Goal: Check status: Check status

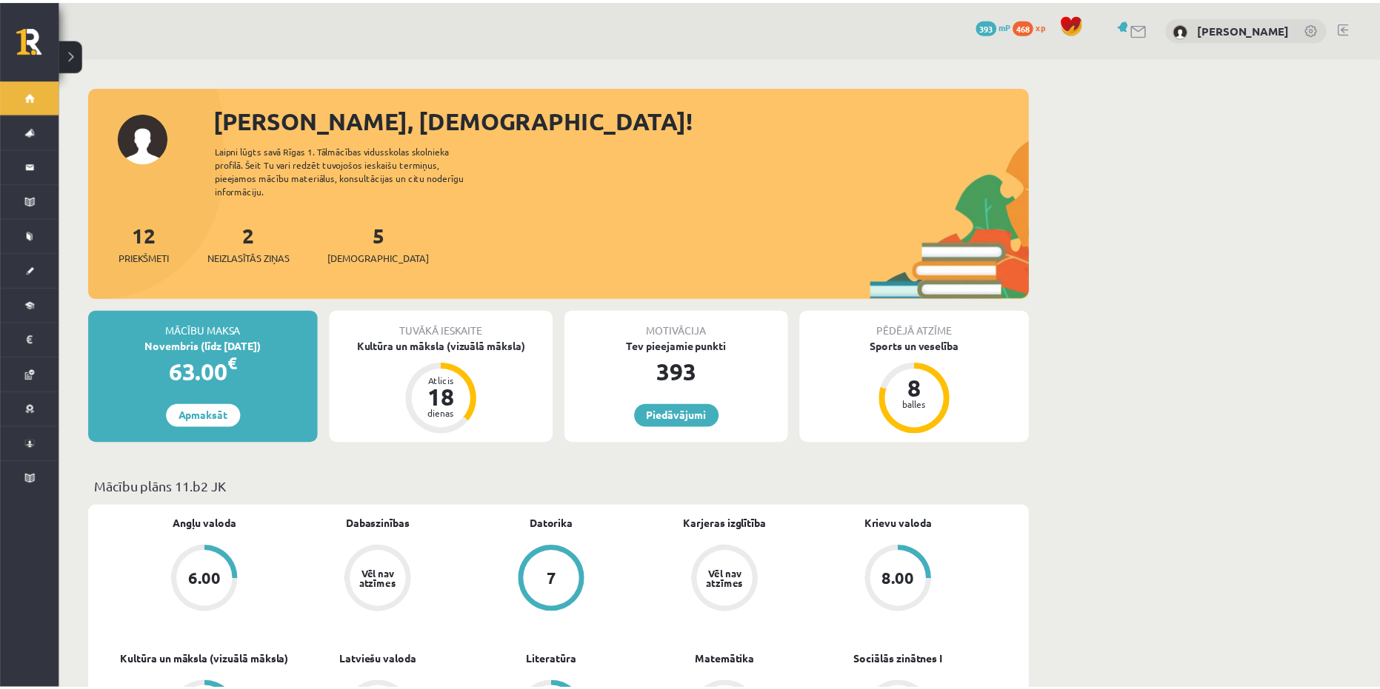
scroll to position [296, 0]
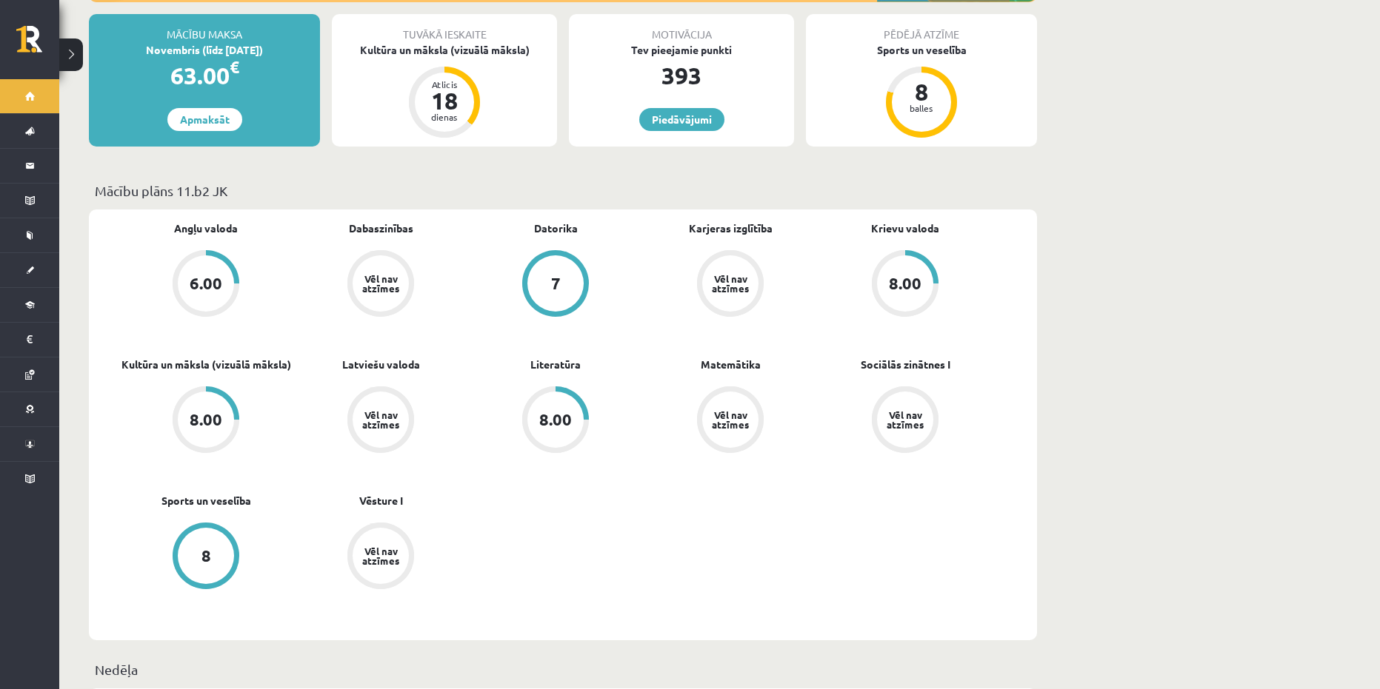
click at [210, 413] on div "8.00" at bounding box center [206, 420] width 33 height 16
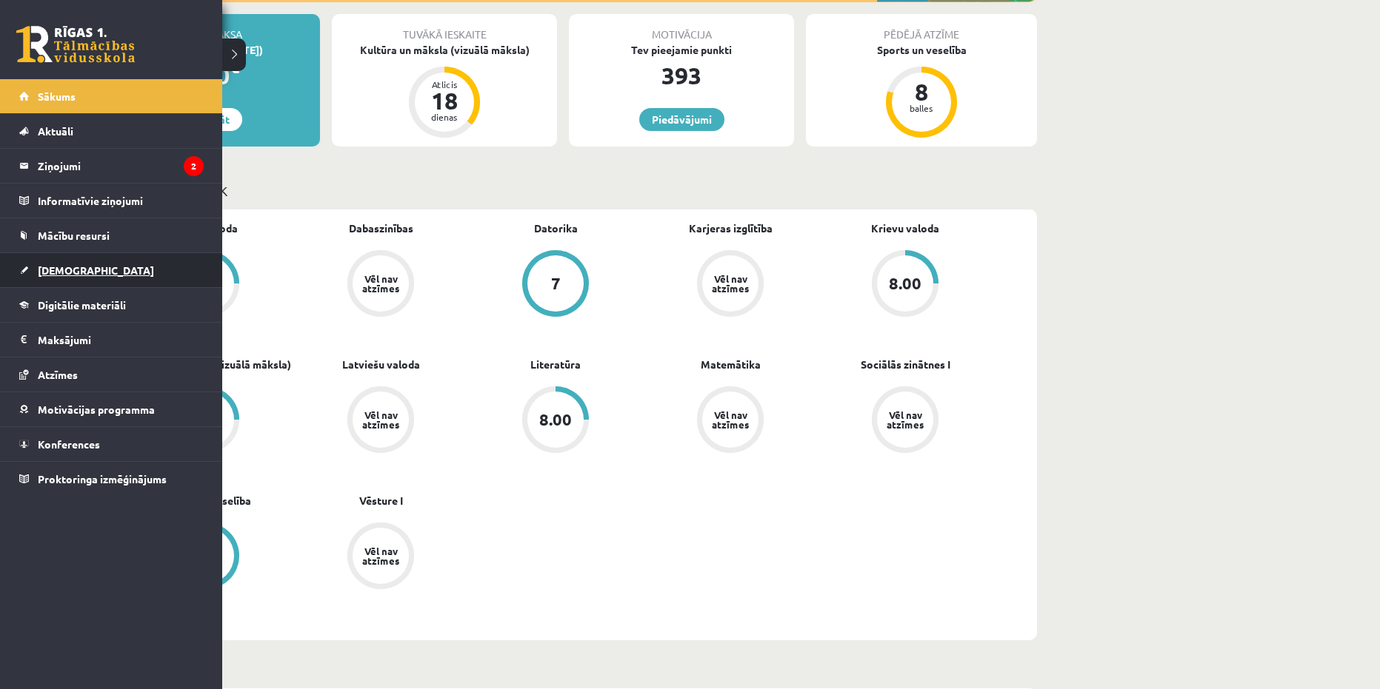
click at [31, 276] on link "[DEMOGRAPHIC_DATA]" at bounding box center [111, 270] width 184 height 34
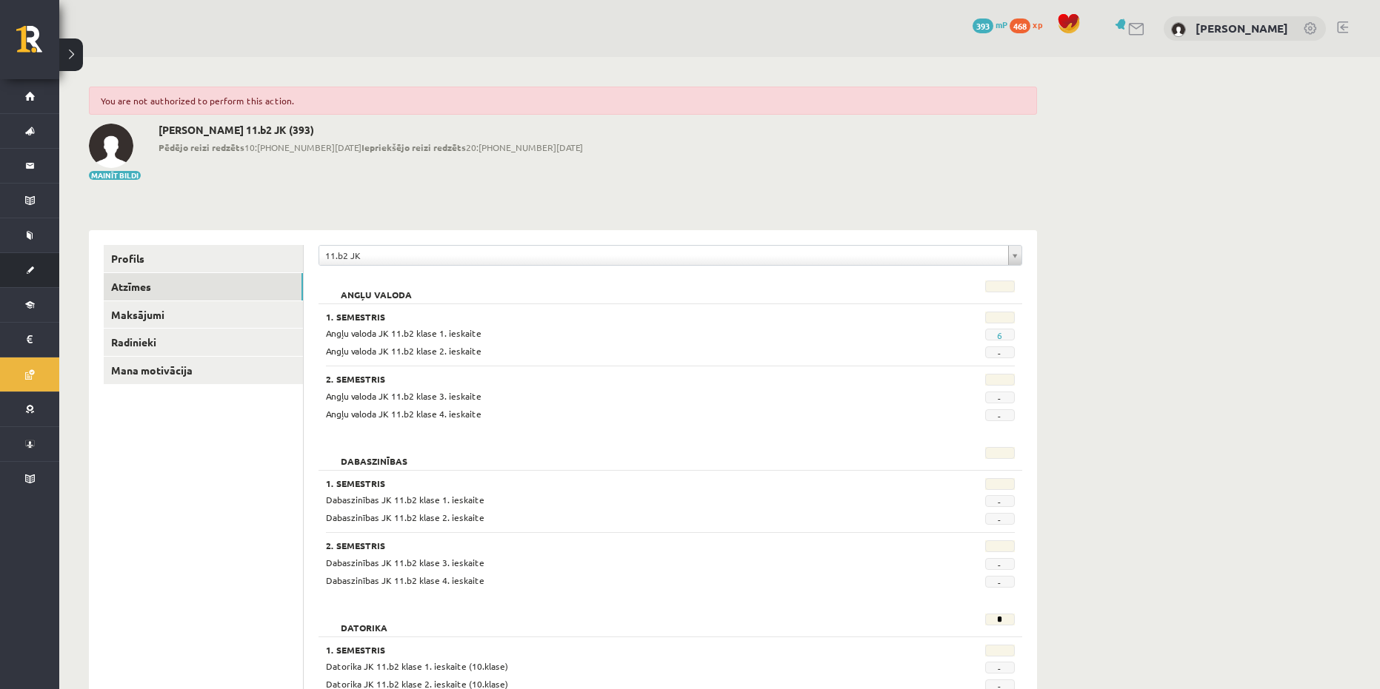
click at [19, 270] on span "[DEMOGRAPHIC_DATA]" at bounding box center [19, 270] width 0 height 0
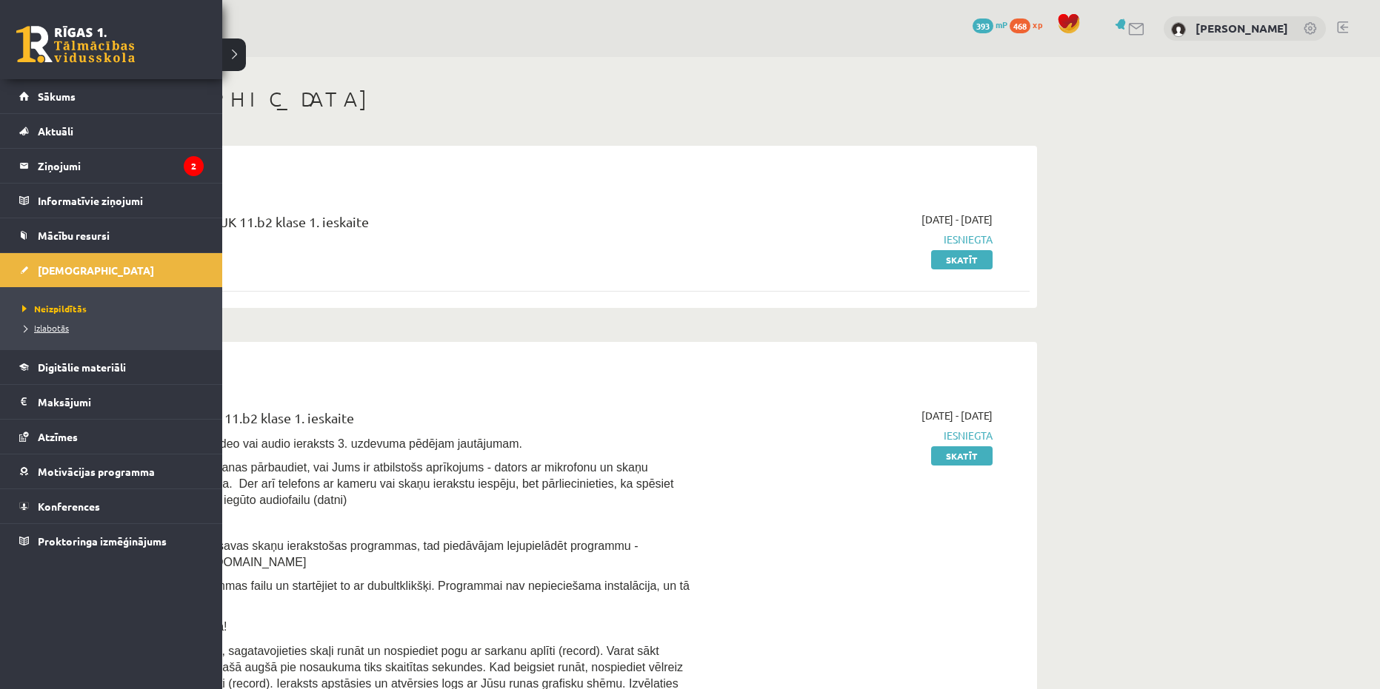
click at [38, 329] on span "Izlabotās" at bounding box center [44, 328] width 50 height 12
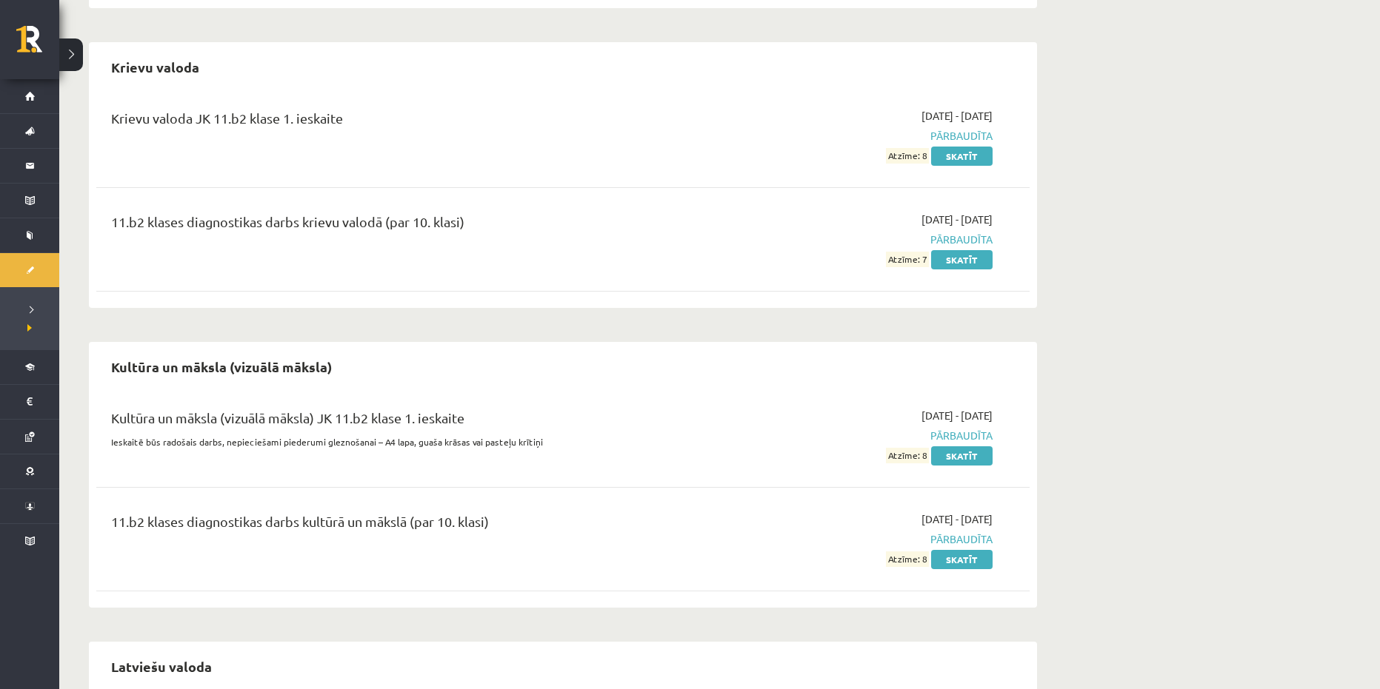
scroll to position [444, 0]
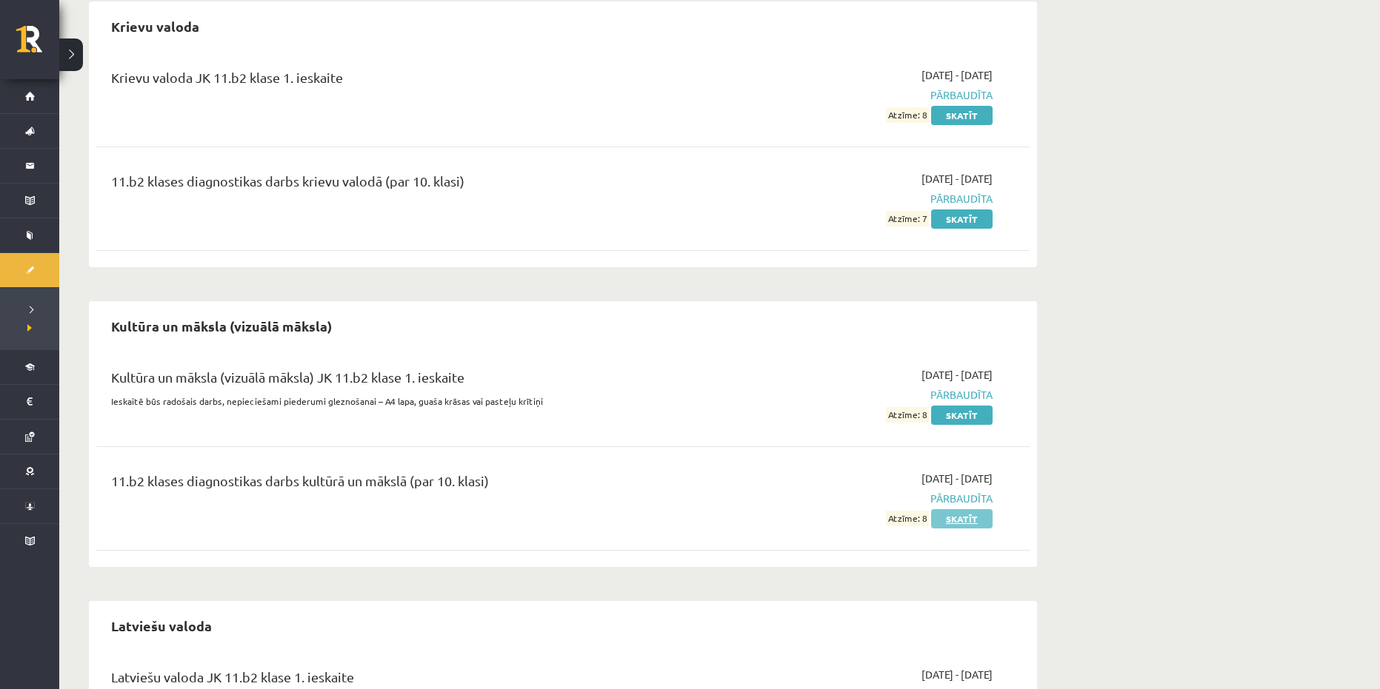
click at [977, 524] on link "Skatīt" at bounding box center [961, 519] width 61 height 19
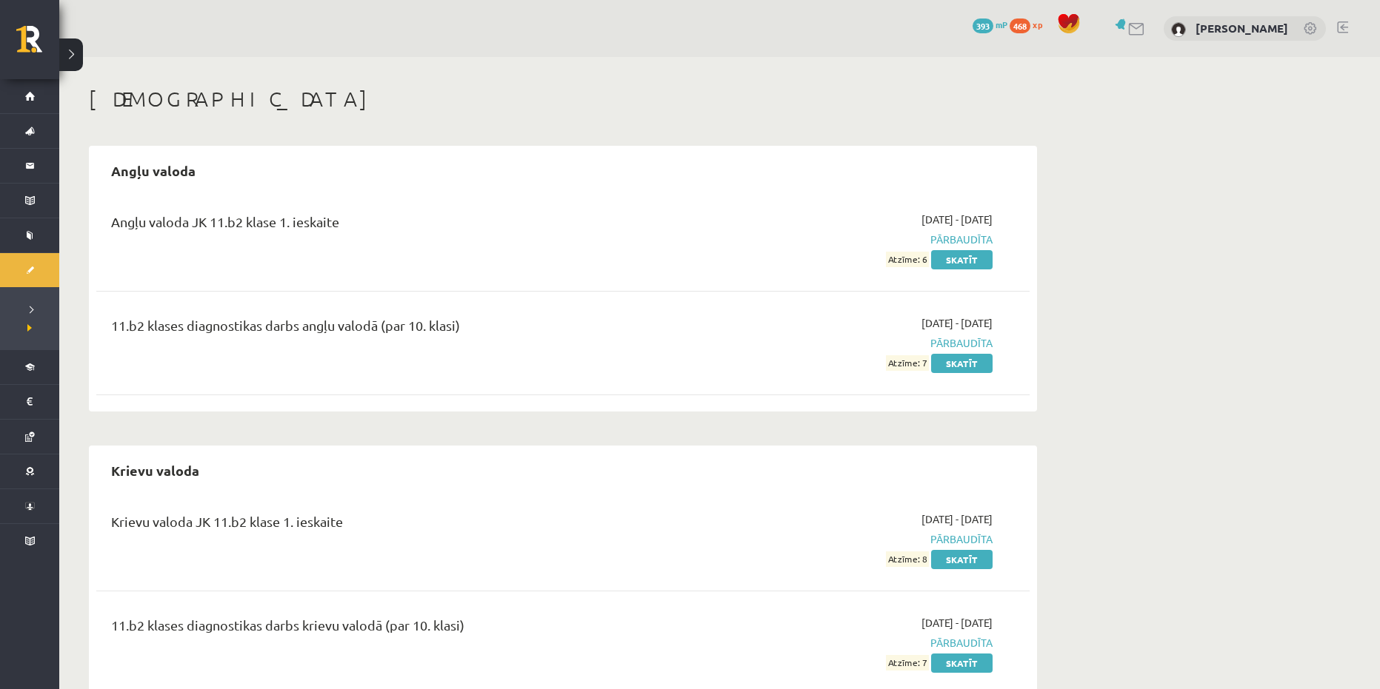
scroll to position [444, 0]
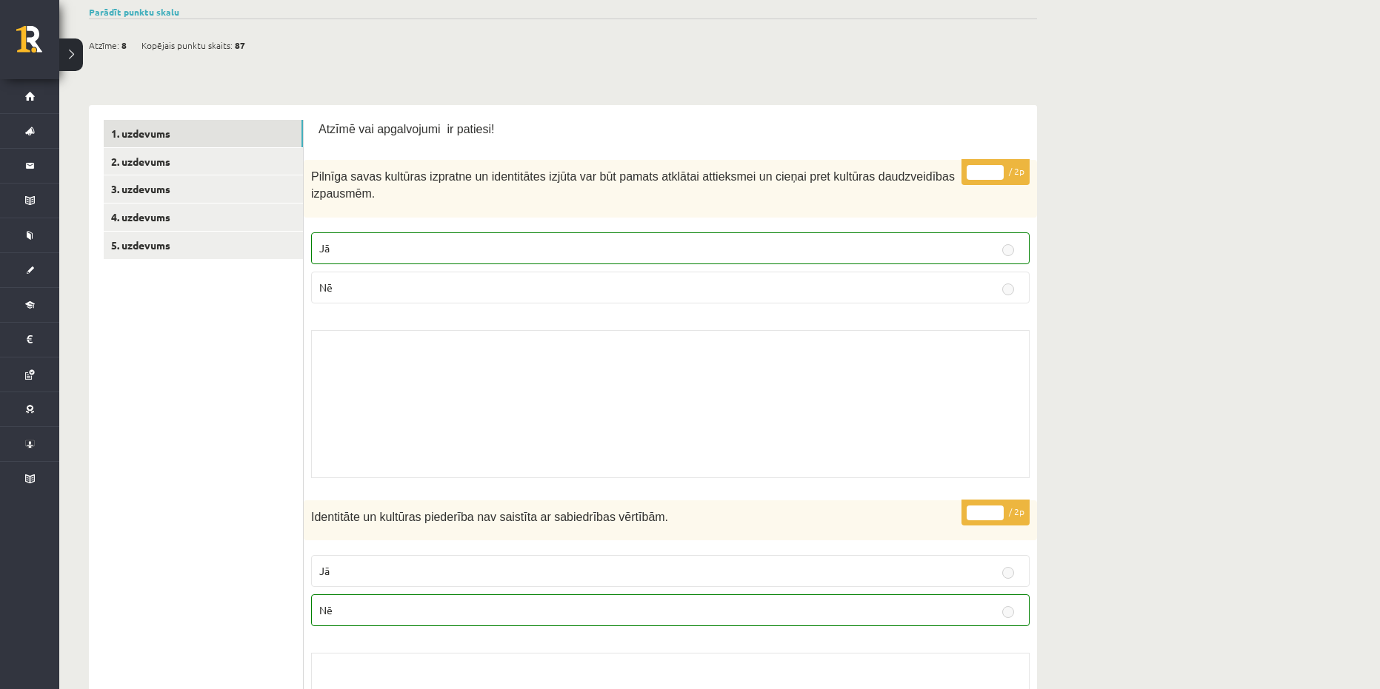
scroll to position [137, 0]
click at [233, 160] on link "2. uzdevums" at bounding box center [203, 163] width 199 height 27
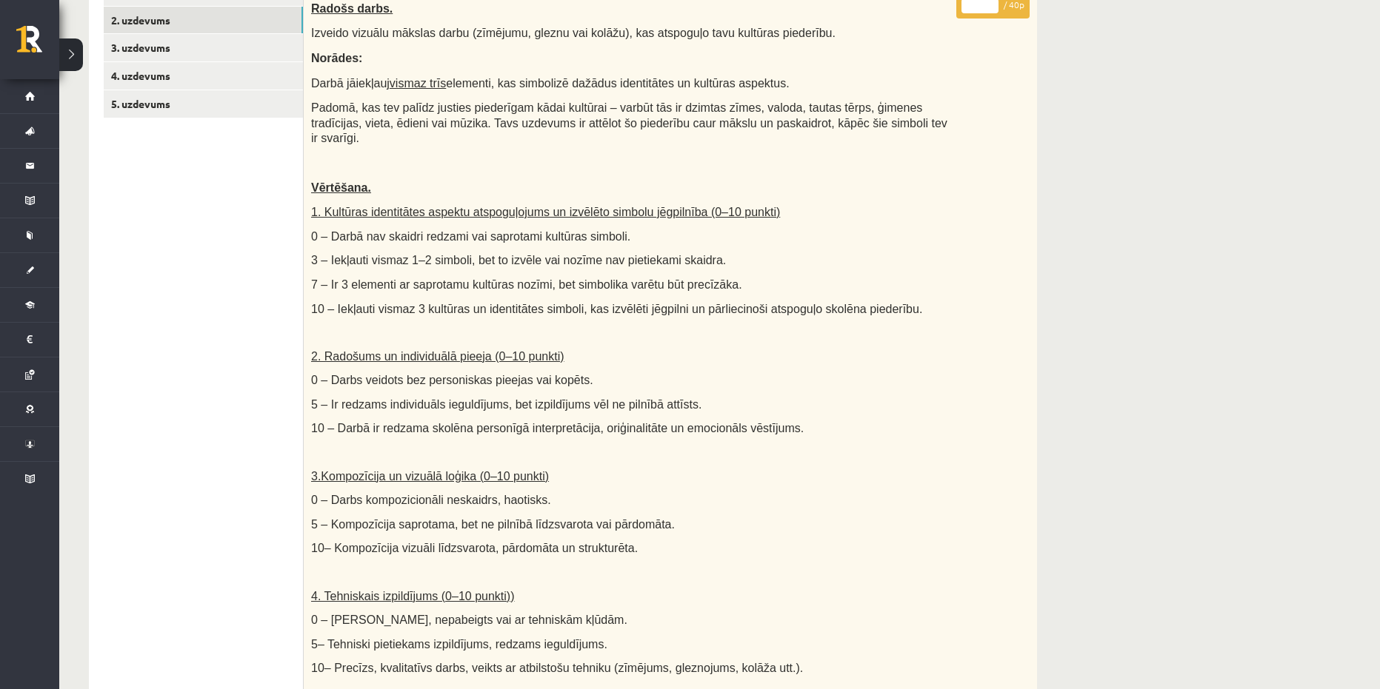
scroll to position [176, 0]
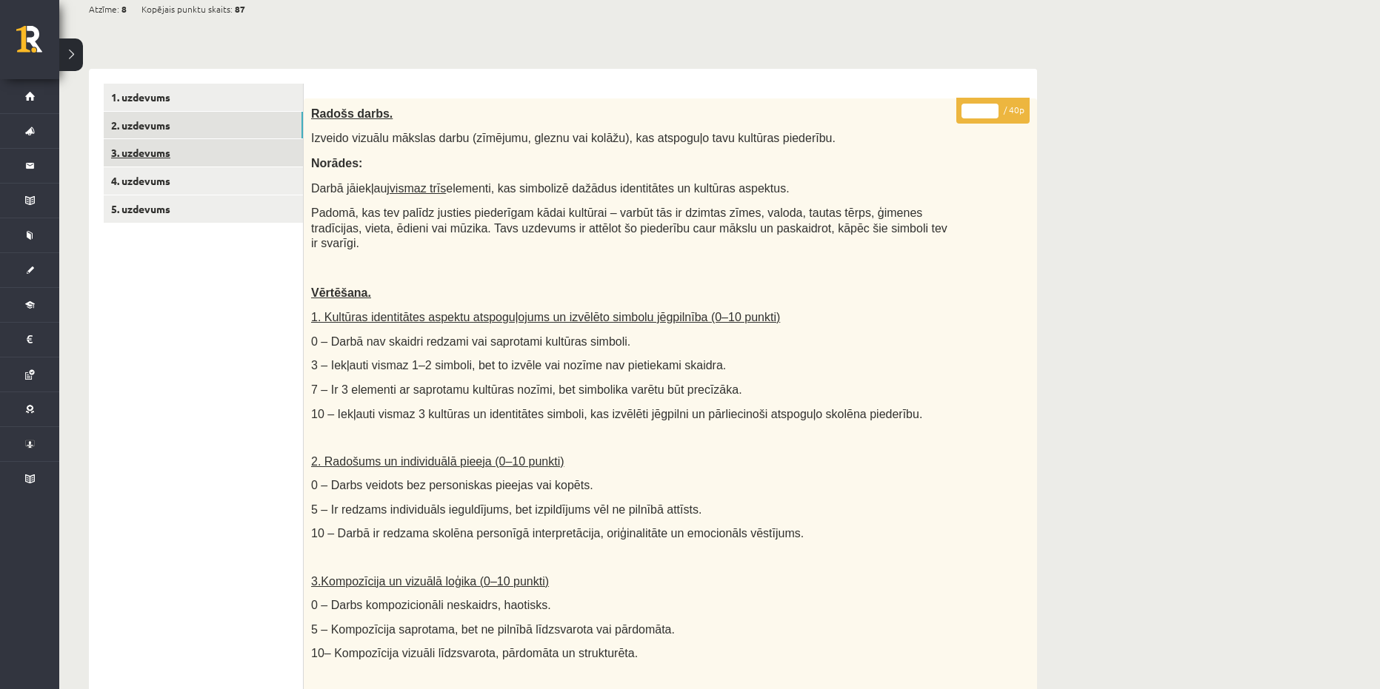
click at [156, 159] on link "3. uzdevums" at bounding box center [203, 152] width 199 height 27
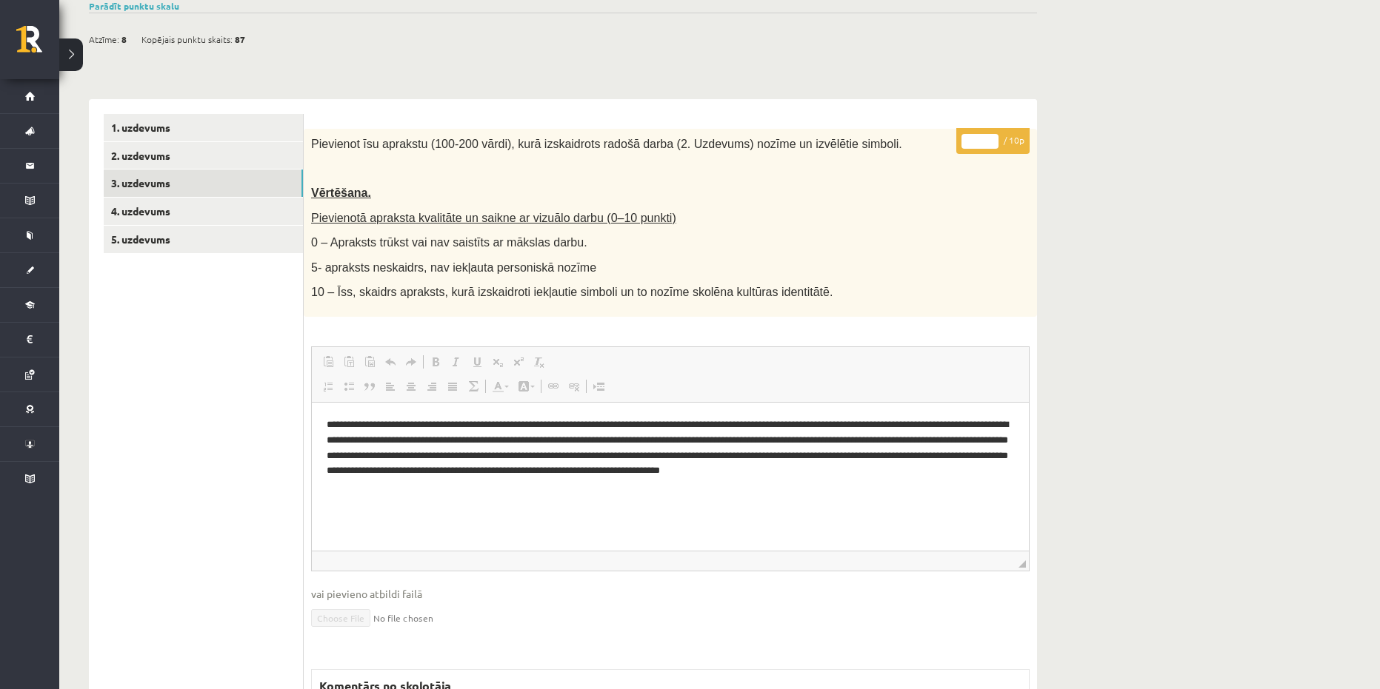
scroll to position [104, 0]
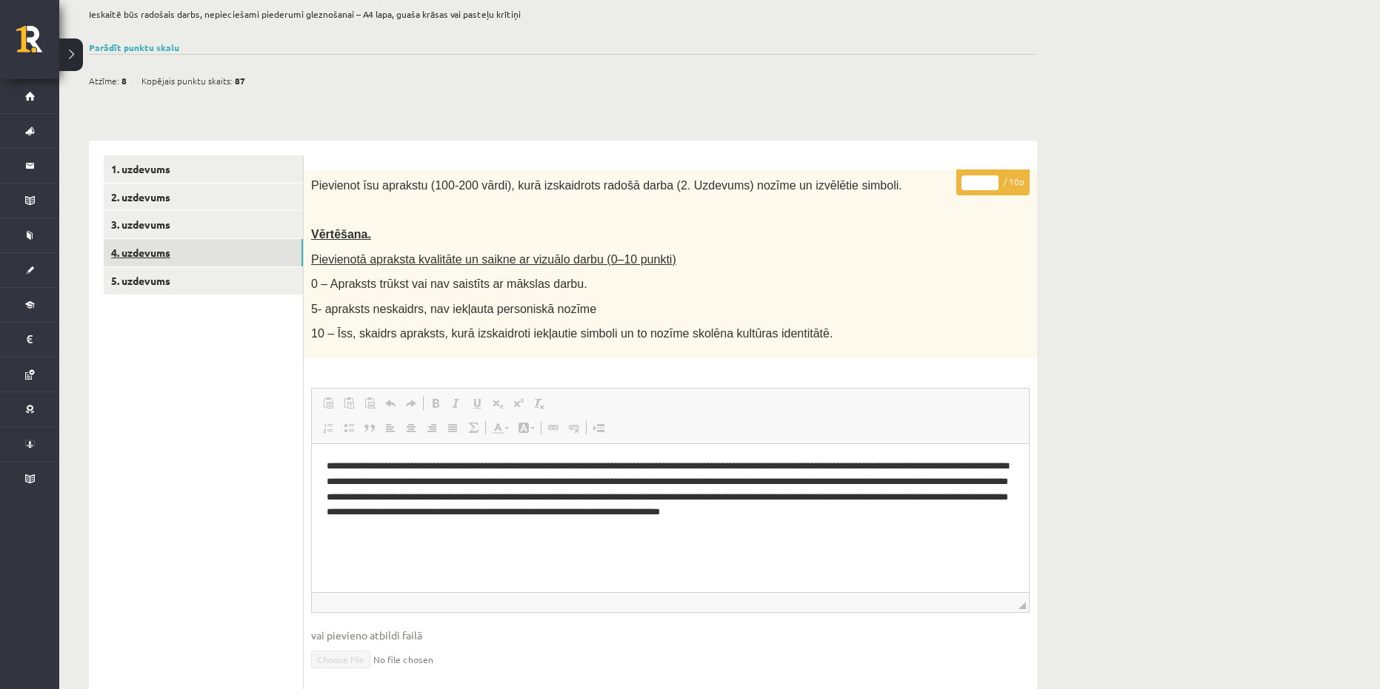
click at [169, 255] on link "4. uzdevums" at bounding box center [203, 252] width 199 height 27
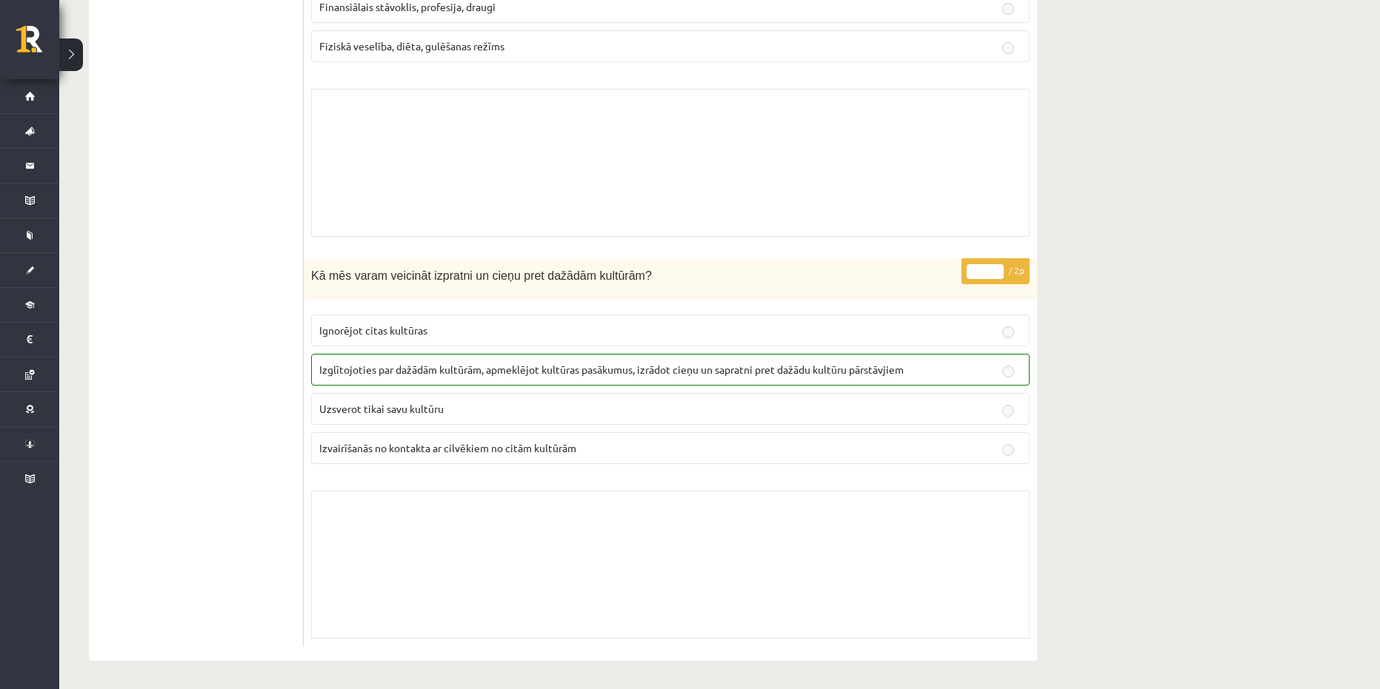
scroll to position [3628, 0]
